Goal: Information Seeking & Learning: Find specific fact

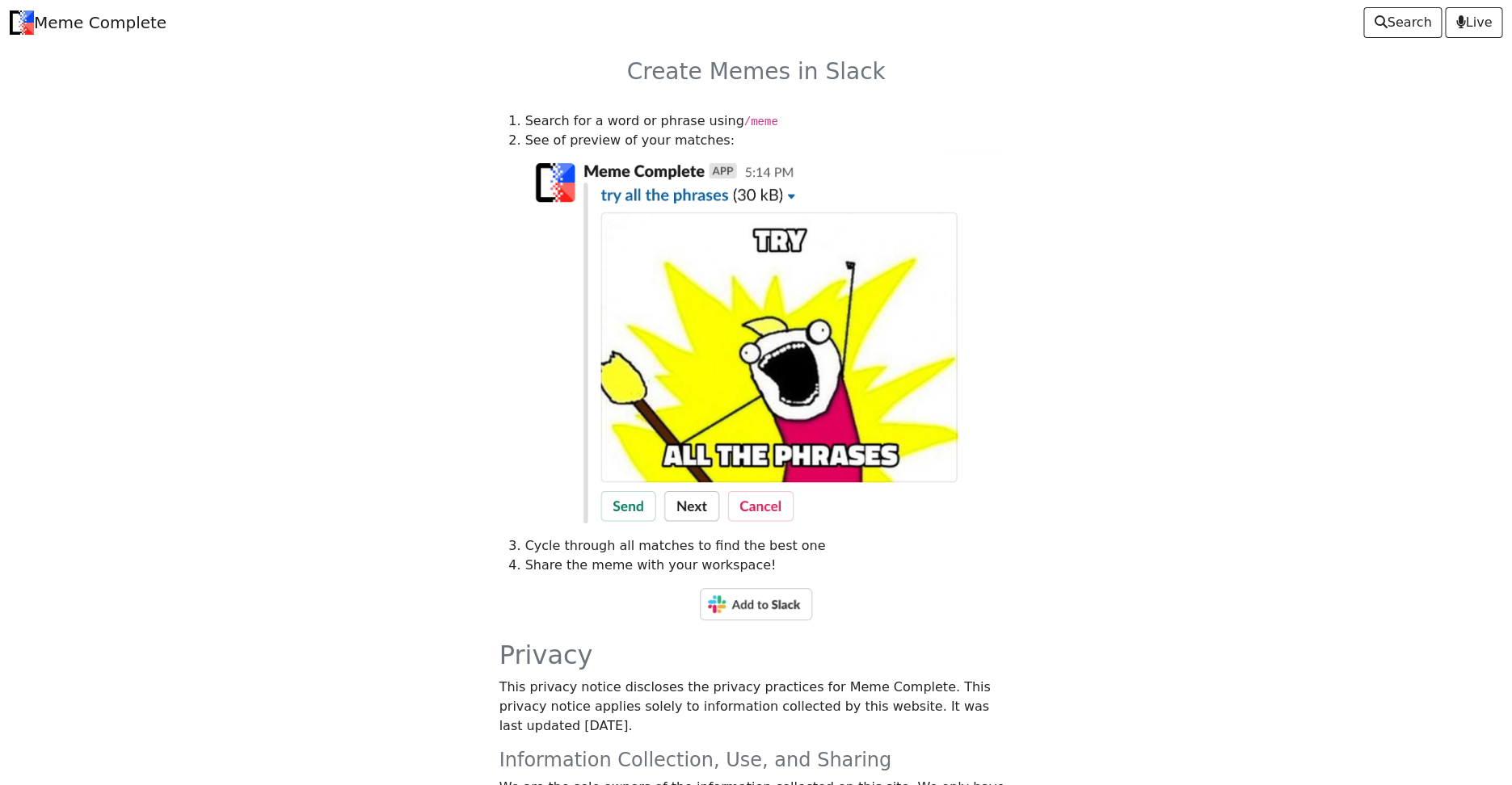
drag, startPoint x: 761, startPoint y: 605, endPoint x: 700, endPoint y: 592, distance: 62.4
click at [761, 605] on img at bounding box center [756, 604] width 112 height 32
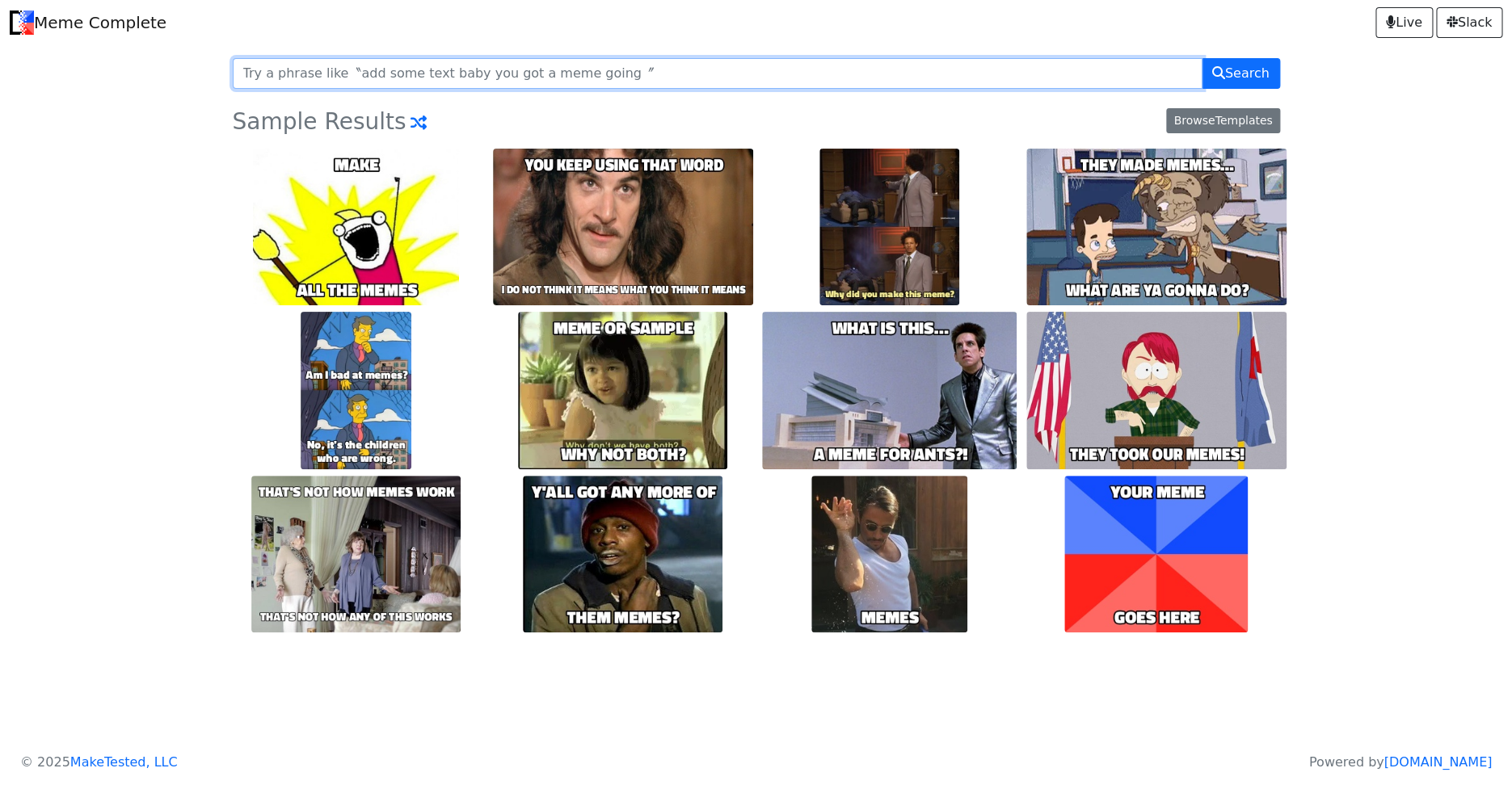
click at [654, 79] on input "text" at bounding box center [718, 73] width 970 height 31
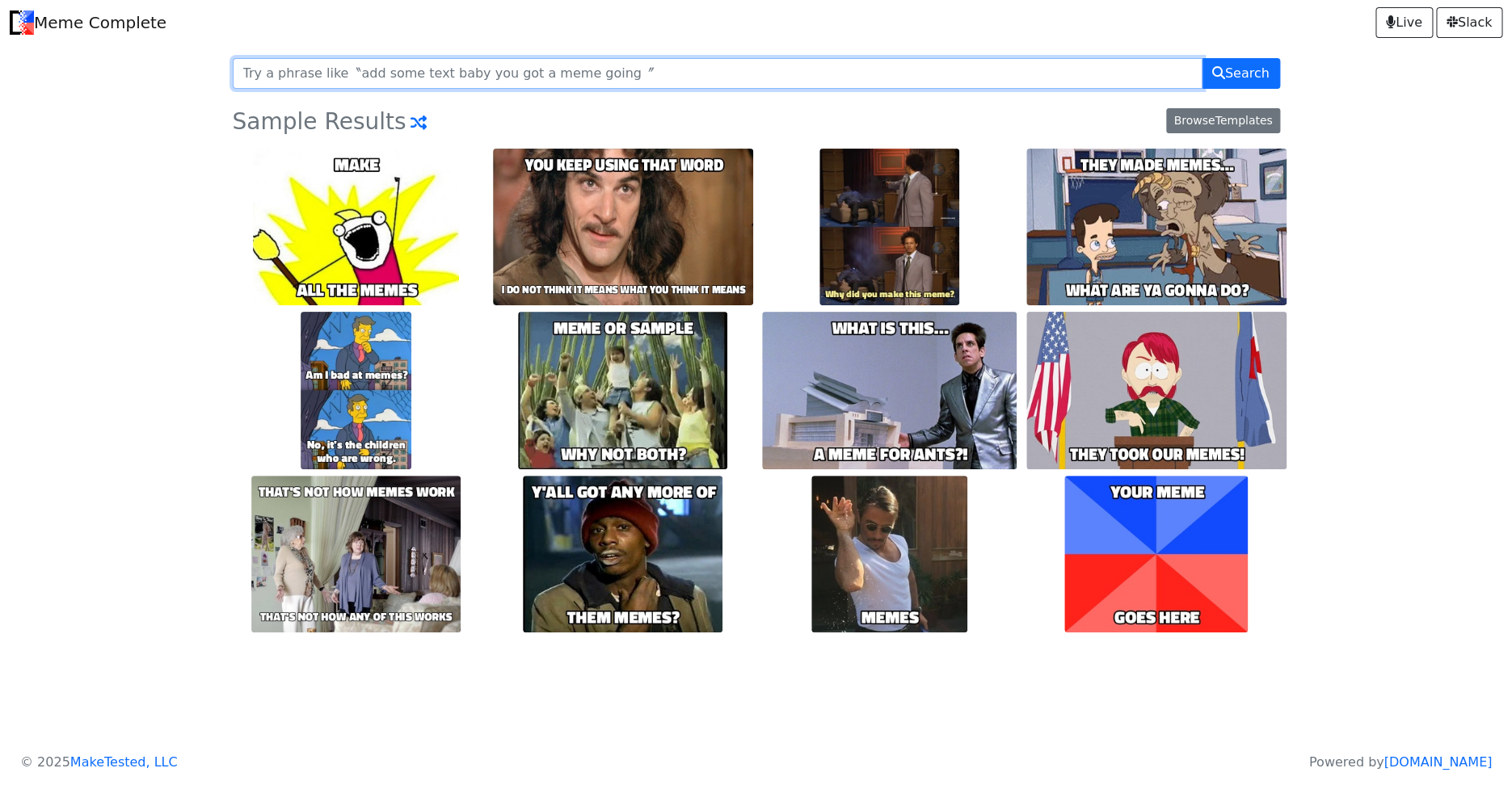
click at [477, 74] on input "text" at bounding box center [718, 73] width 970 height 31
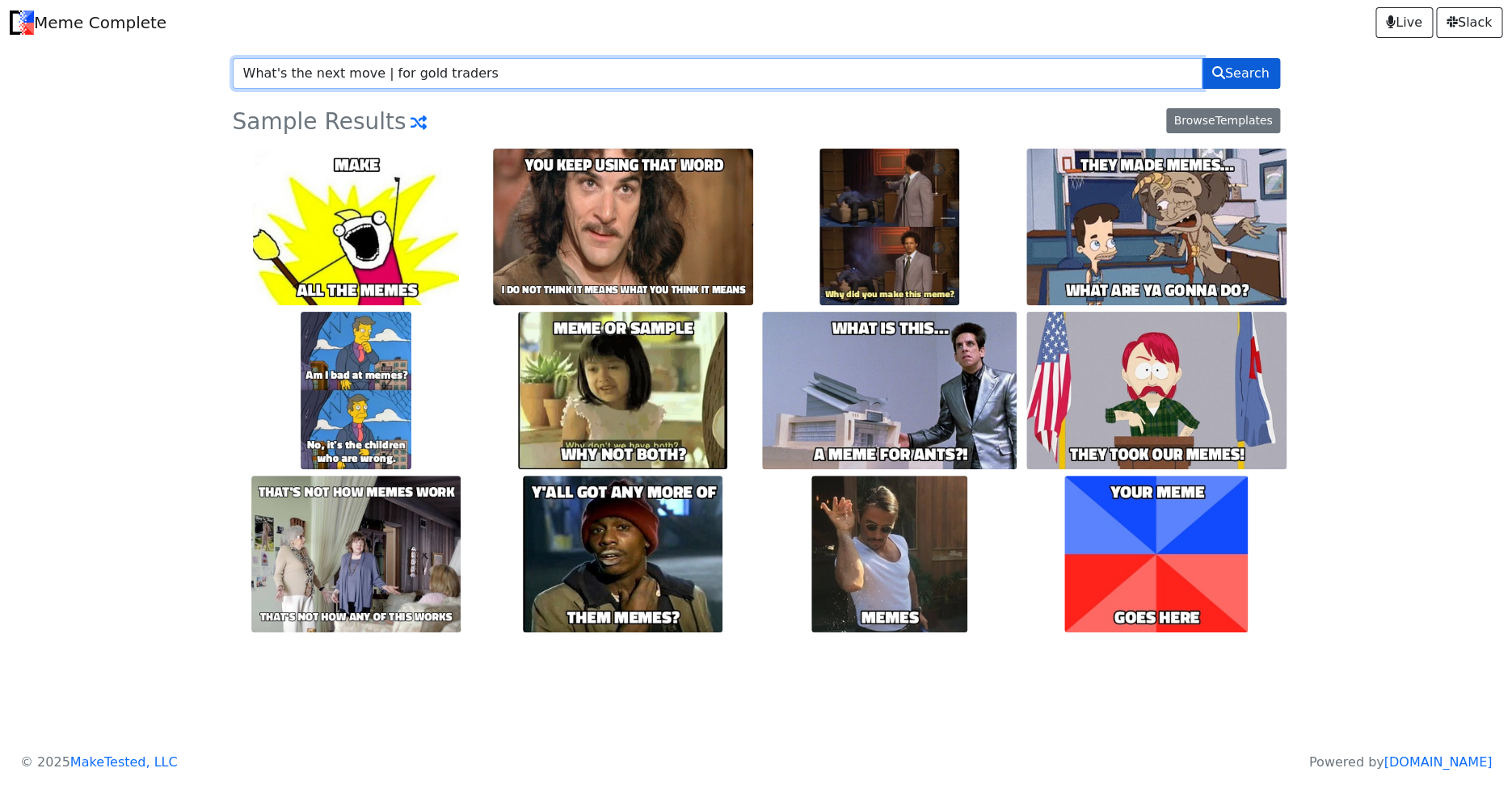
type input "What's the next move | for gold traders"
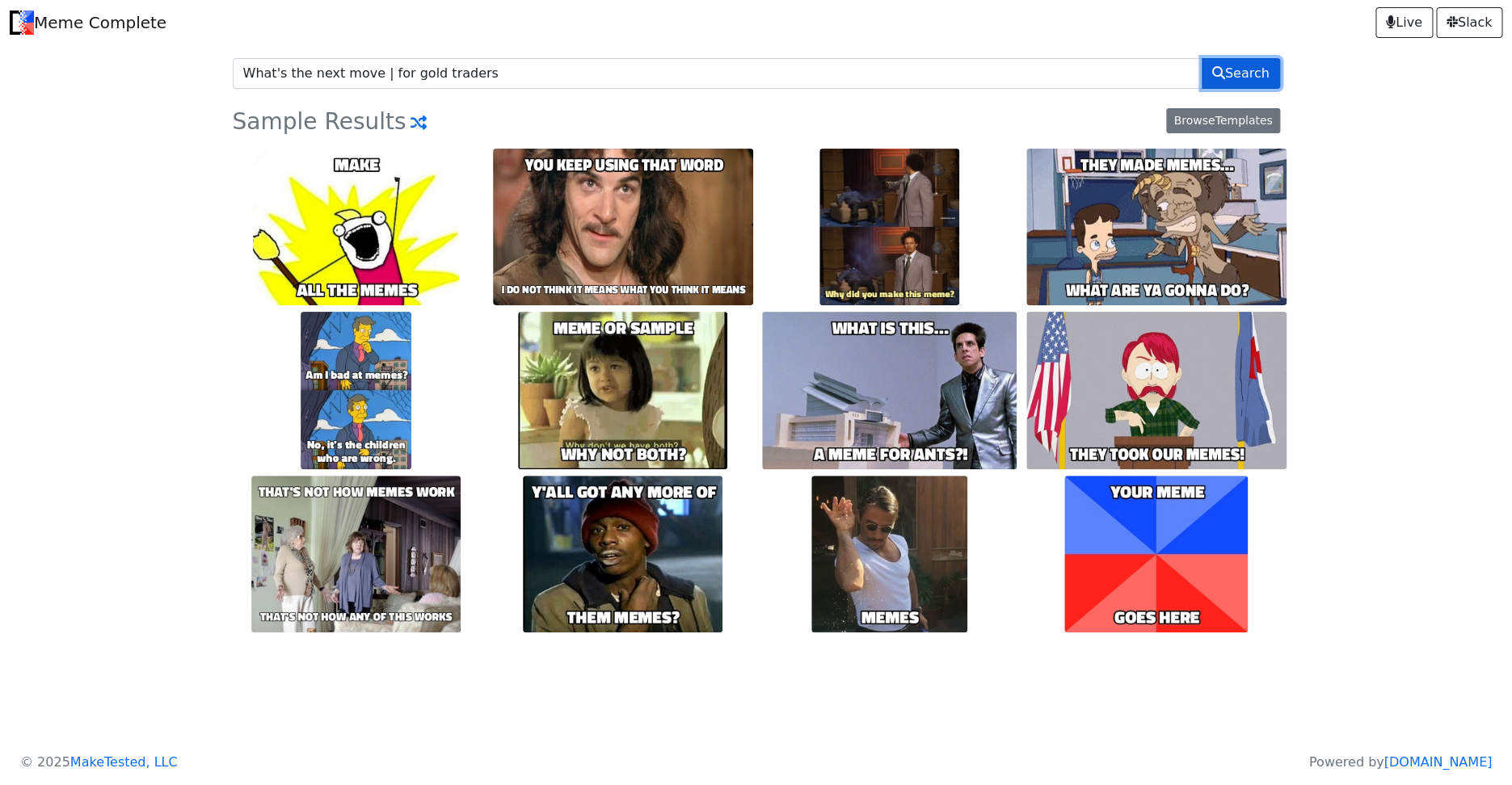
click at [1241, 72] on span "Search" at bounding box center [1241, 73] width 58 height 19
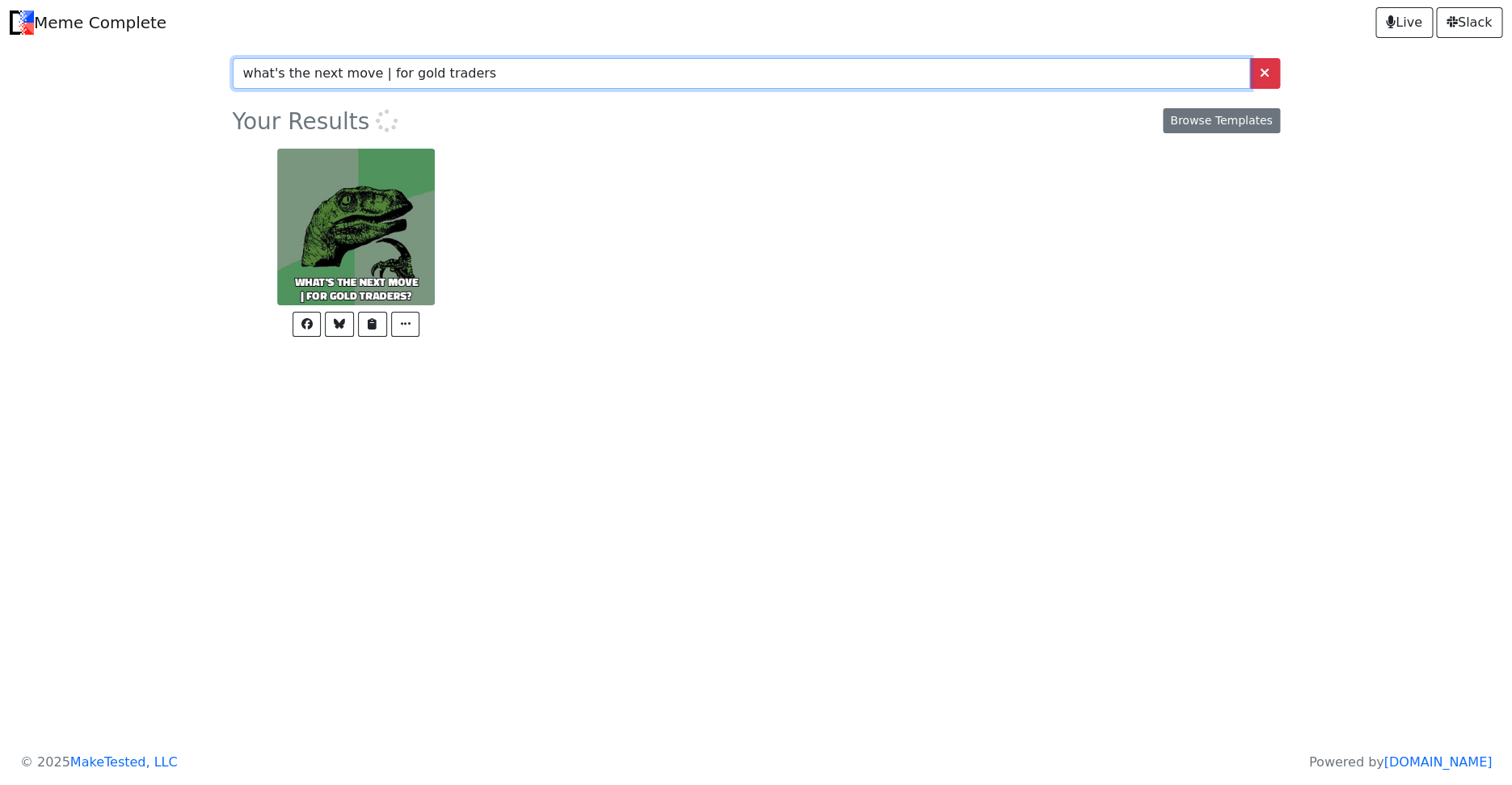
drag, startPoint x: 370, startPoint y: 72, endPoint x: 379, endPoint y: 74, distance: 9.2
click at [379, 74] on input "what's the next move | for gold traders" at bounding box center [742, 73] width 1017 height 31
click at [378, 76] on input "what's the next move | for gold traders" at bounding box center [742, 73] width 1017 height 31
click at [366, 74] on input "what's the next move | for gold traders" at bounding box center [742, 73] width 1017 height 31
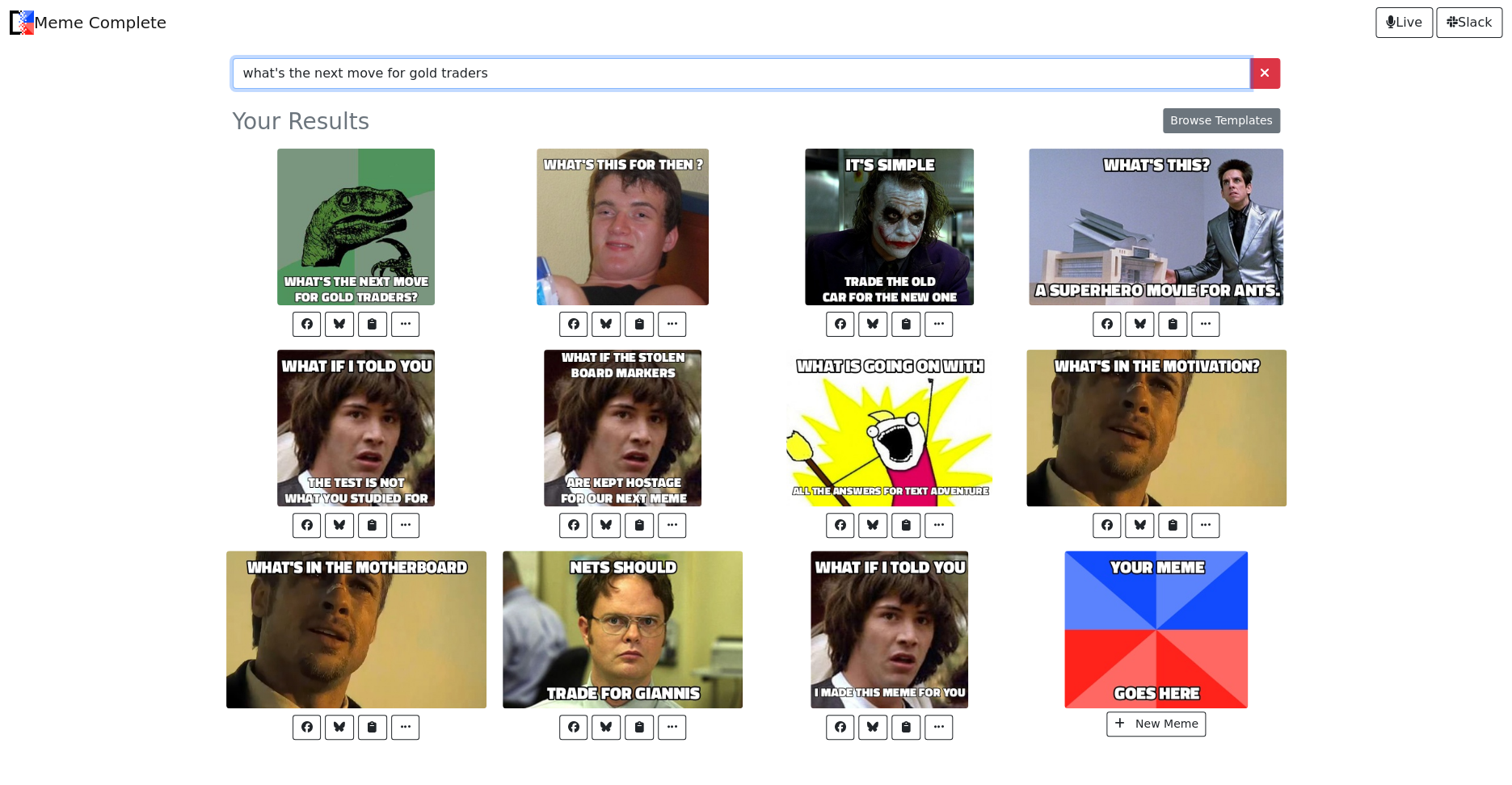
type input "what's the next move for gold traders"
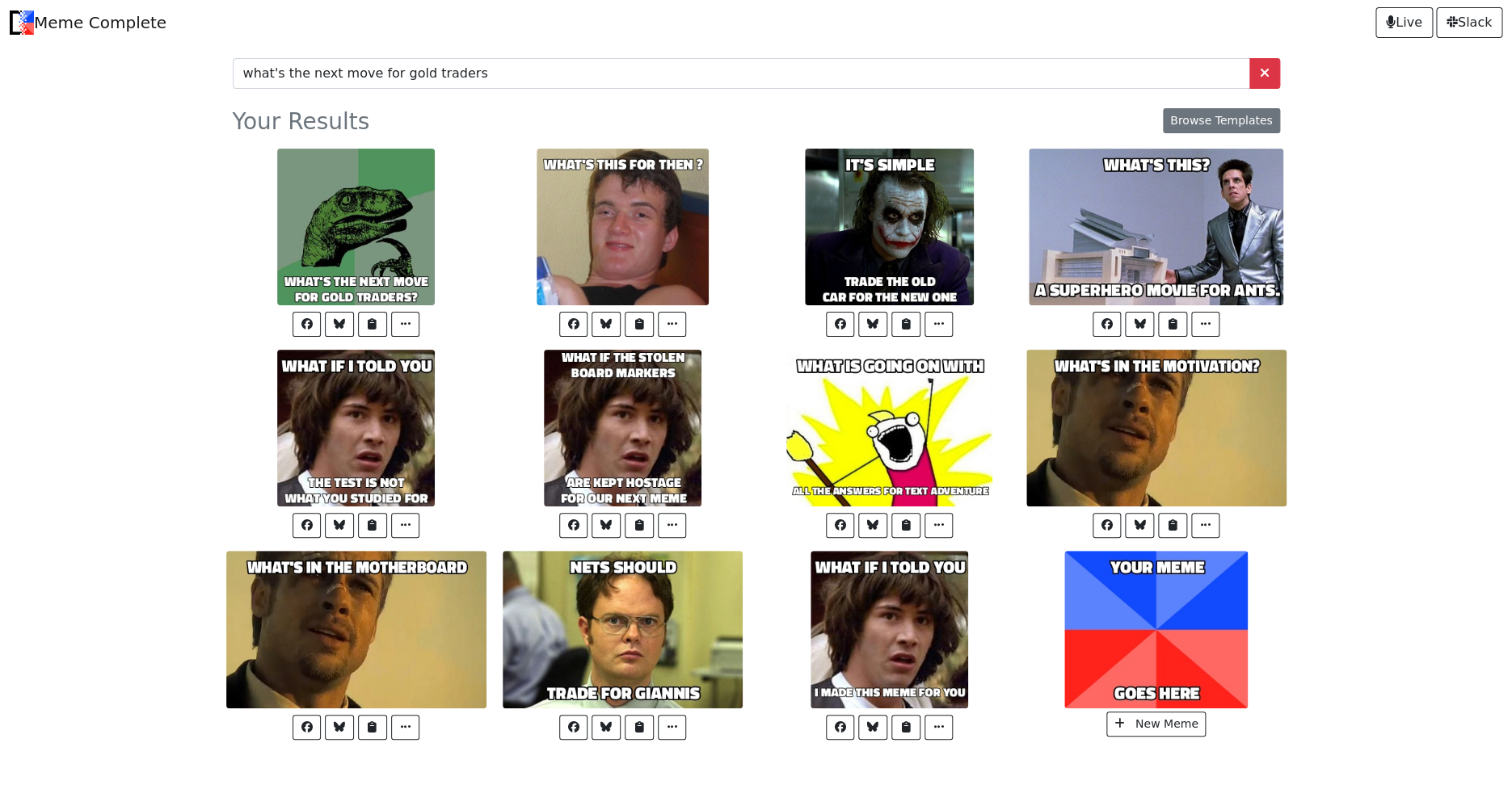
click at [89, 187] on body "Meme Complete Live Slack what's the next move for gold traders Your Results Bro…" at bounding box center [756, 400] width 1512 height 800
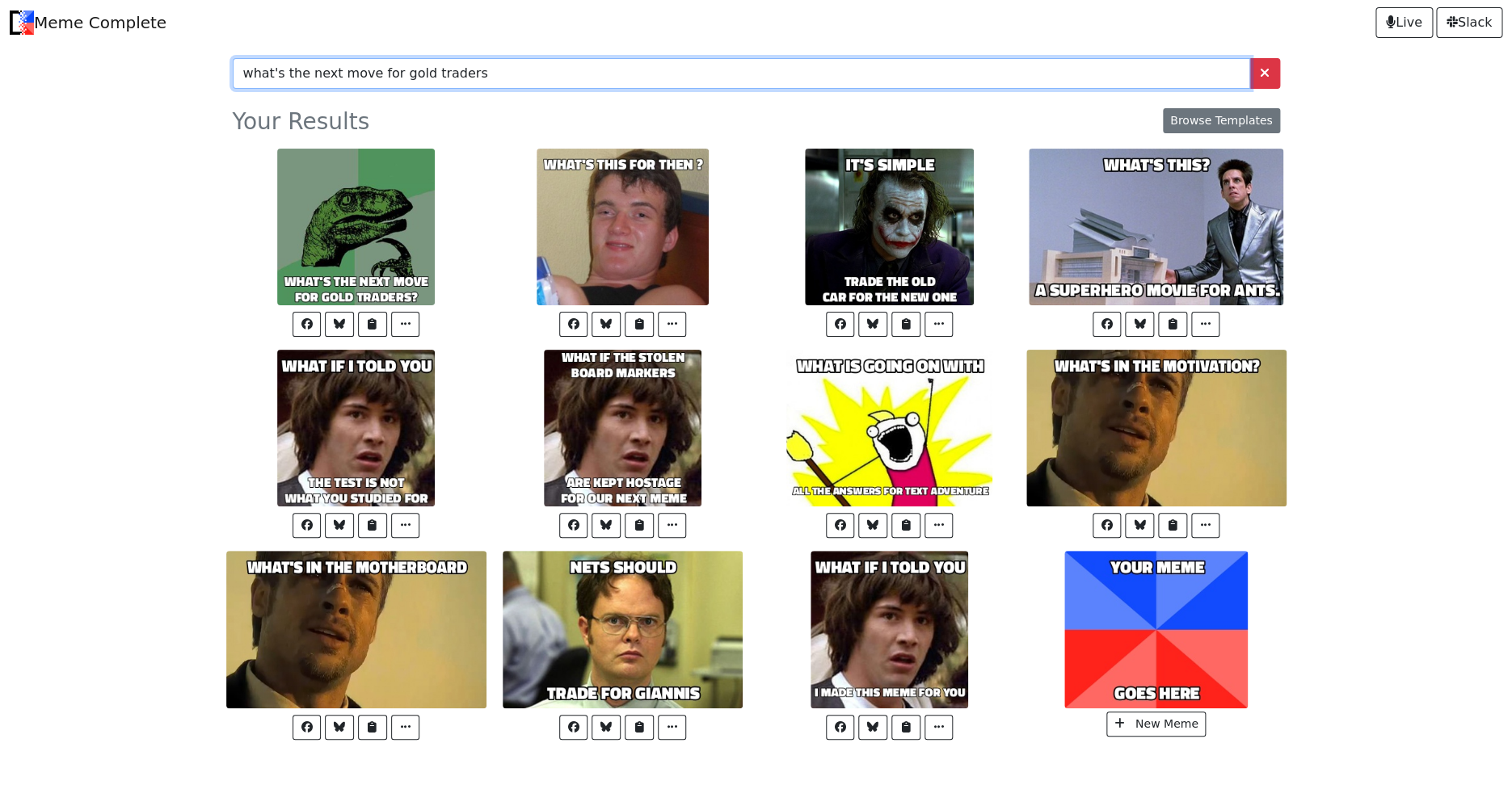
click at [483, 75] on input "what's the next move for gold traders" at bounding box center [742, 73] width 1017 height 31
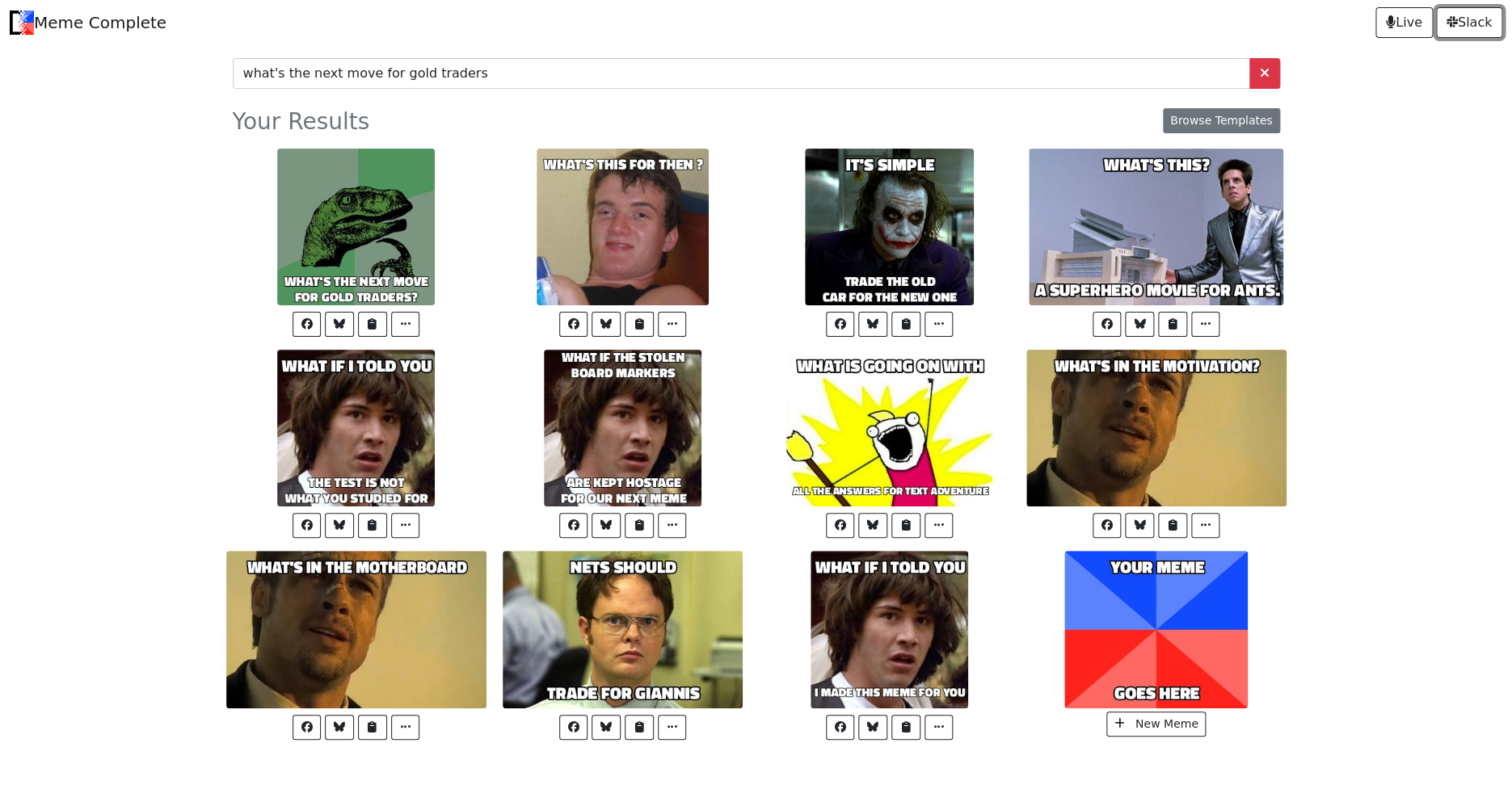
drag, startPoint x: 1463, startPoint y: 27, endPoint x: 1443, endPoint y: 71, distance: 48.3
click at [1463, 27] on span "Slack" at bounding box center [1469, 22] width 45 height 19
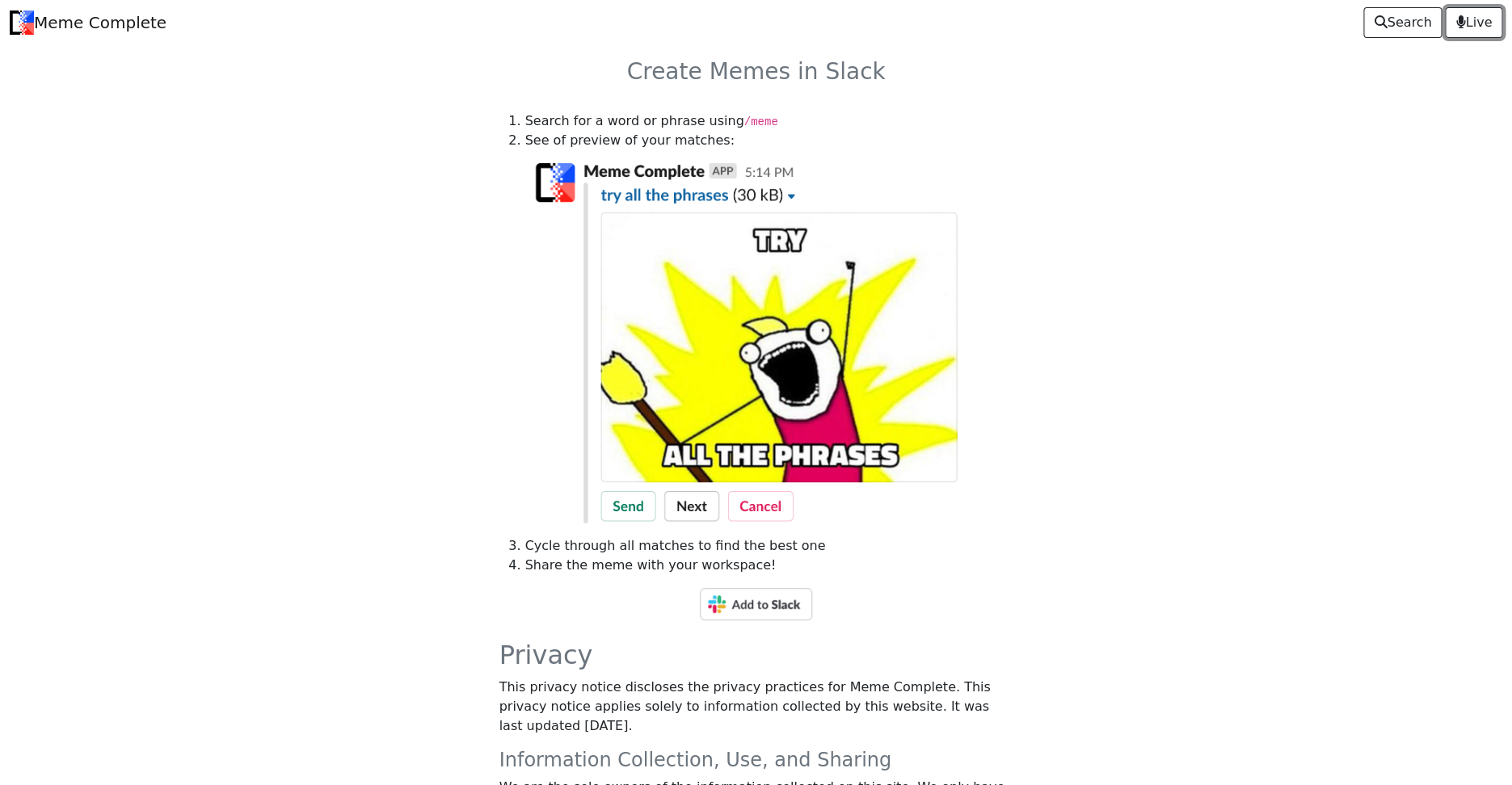
drag, startPoint x: 1477, startPoint y: 23, endPoint x: 1408, endPoint y: 60, distance: 78.3
click at [1477, 23] on span "Live" at bounding box center [1474, 22] width 37 height 19
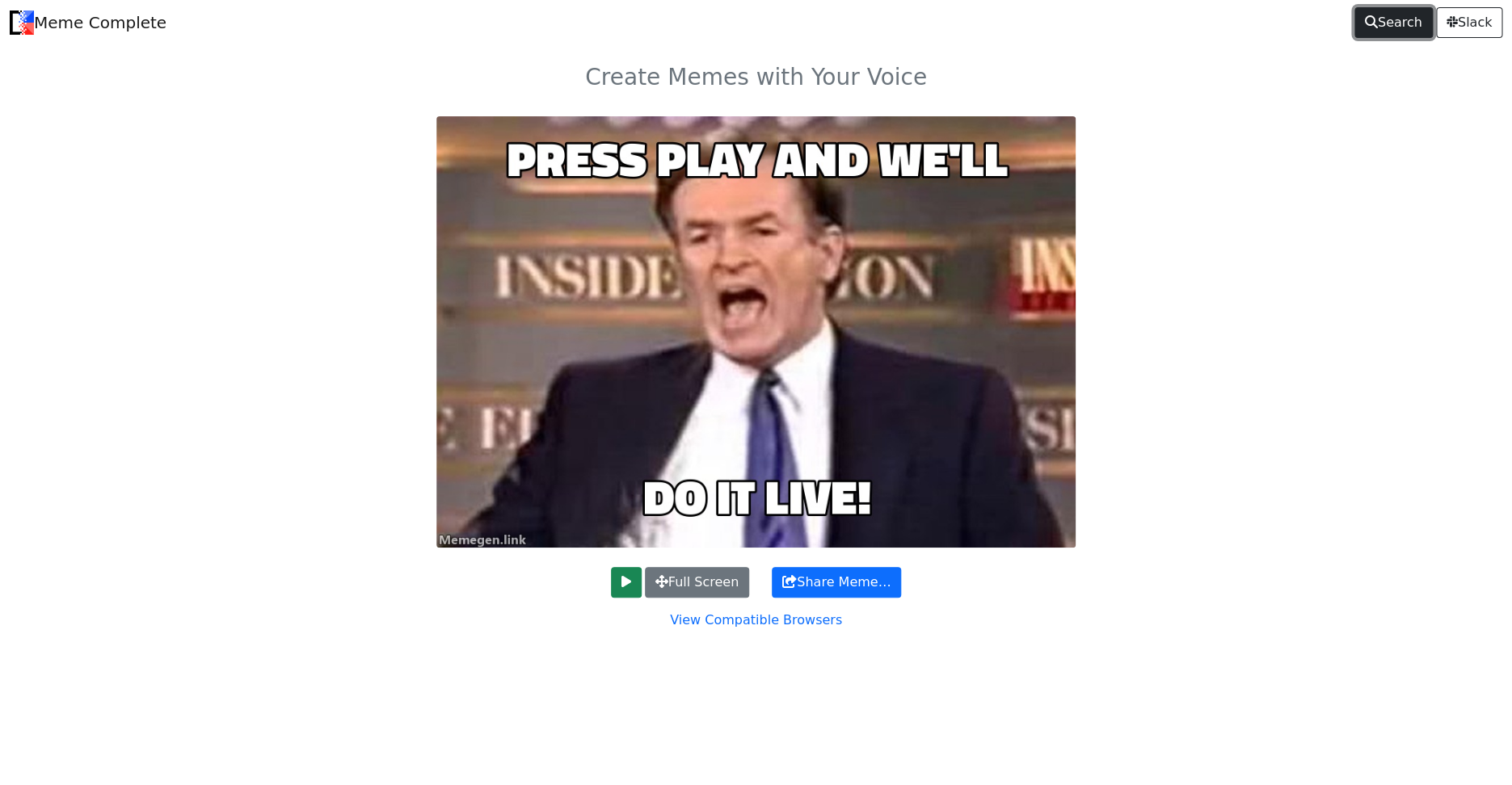
click at [1384, 26] on span "Search" at bounding box center [1395, 22] width 58 height 19
